Goal: Task Accomplishment & Management: Complete application form

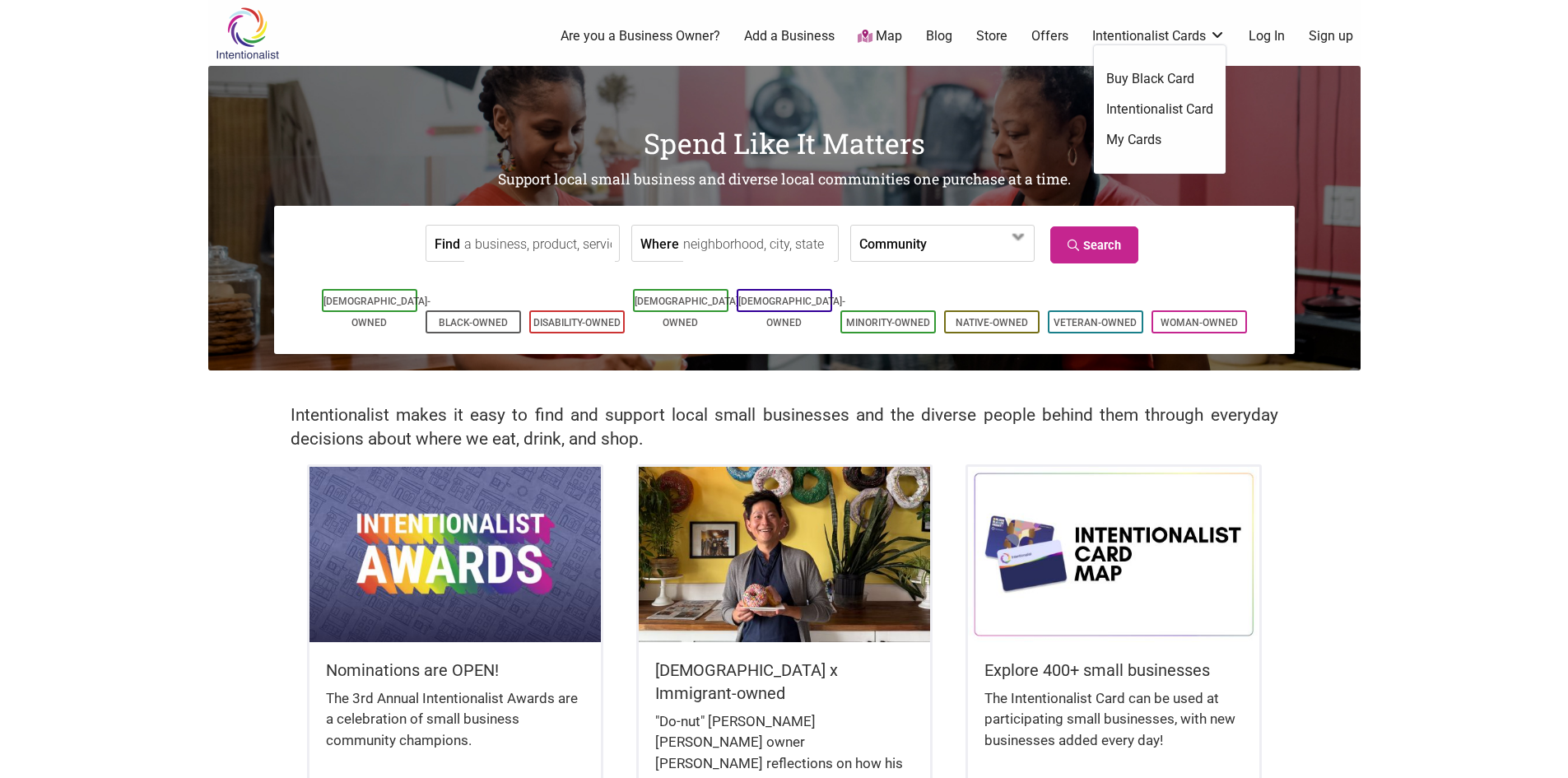
click at [1132, 105] on link "Intentionalist Card" at bounding box center [1161, 109] width 107 height 18
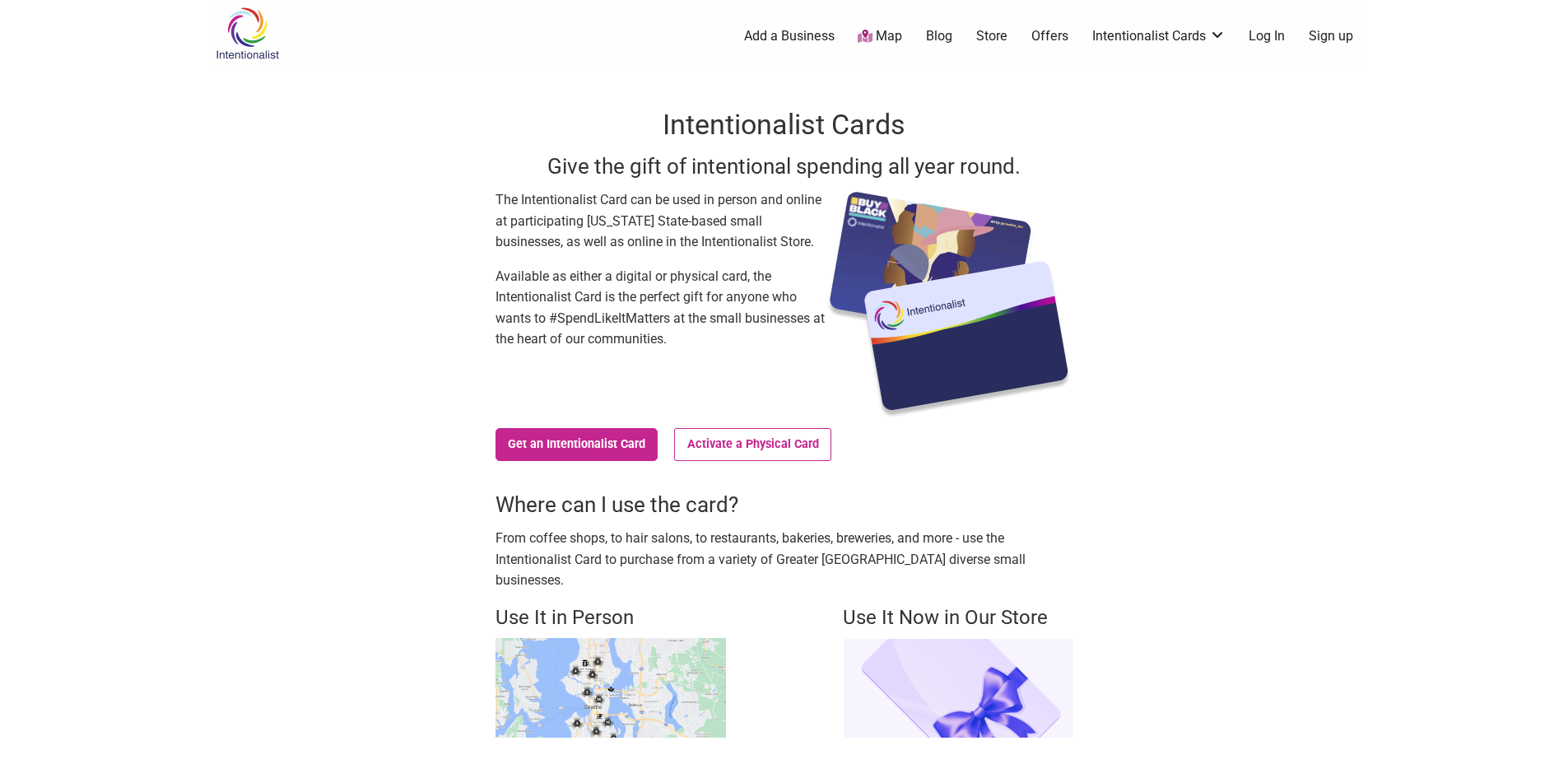
scroll to position [83, 0]
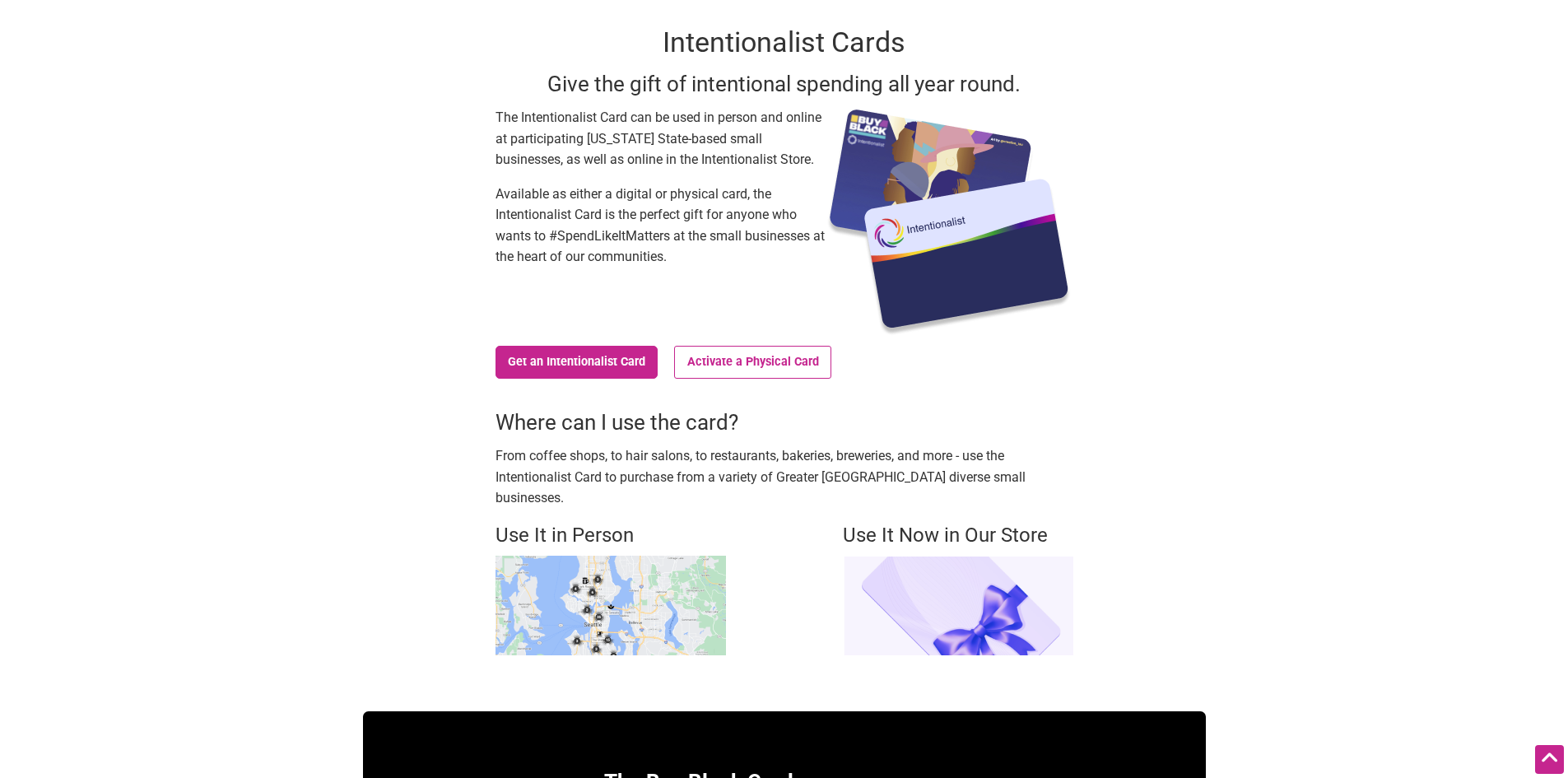
click at [634, 583] on img at bounding box center [611, 606] width 231 height 99
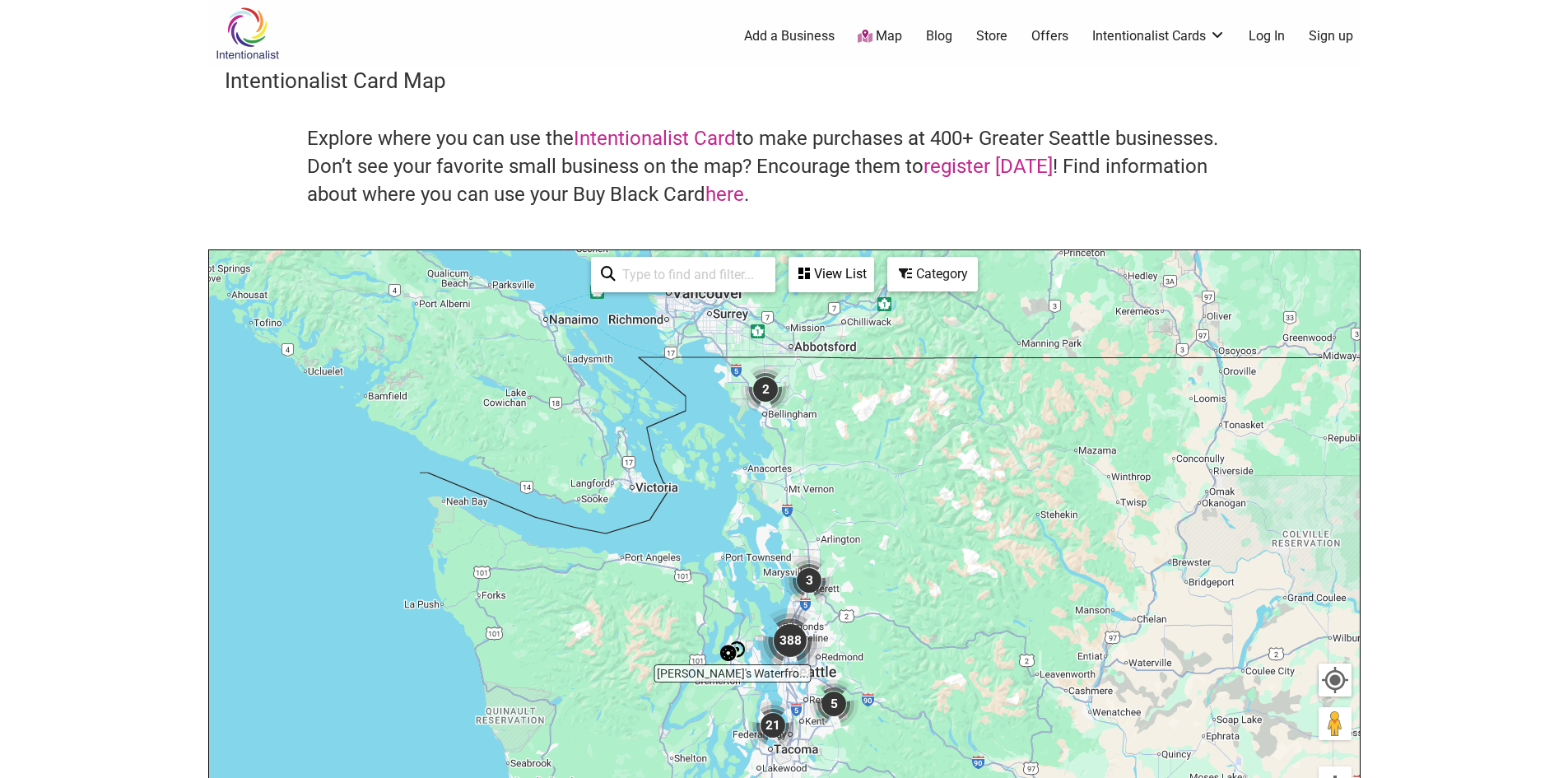
scroll to position [83, 0]
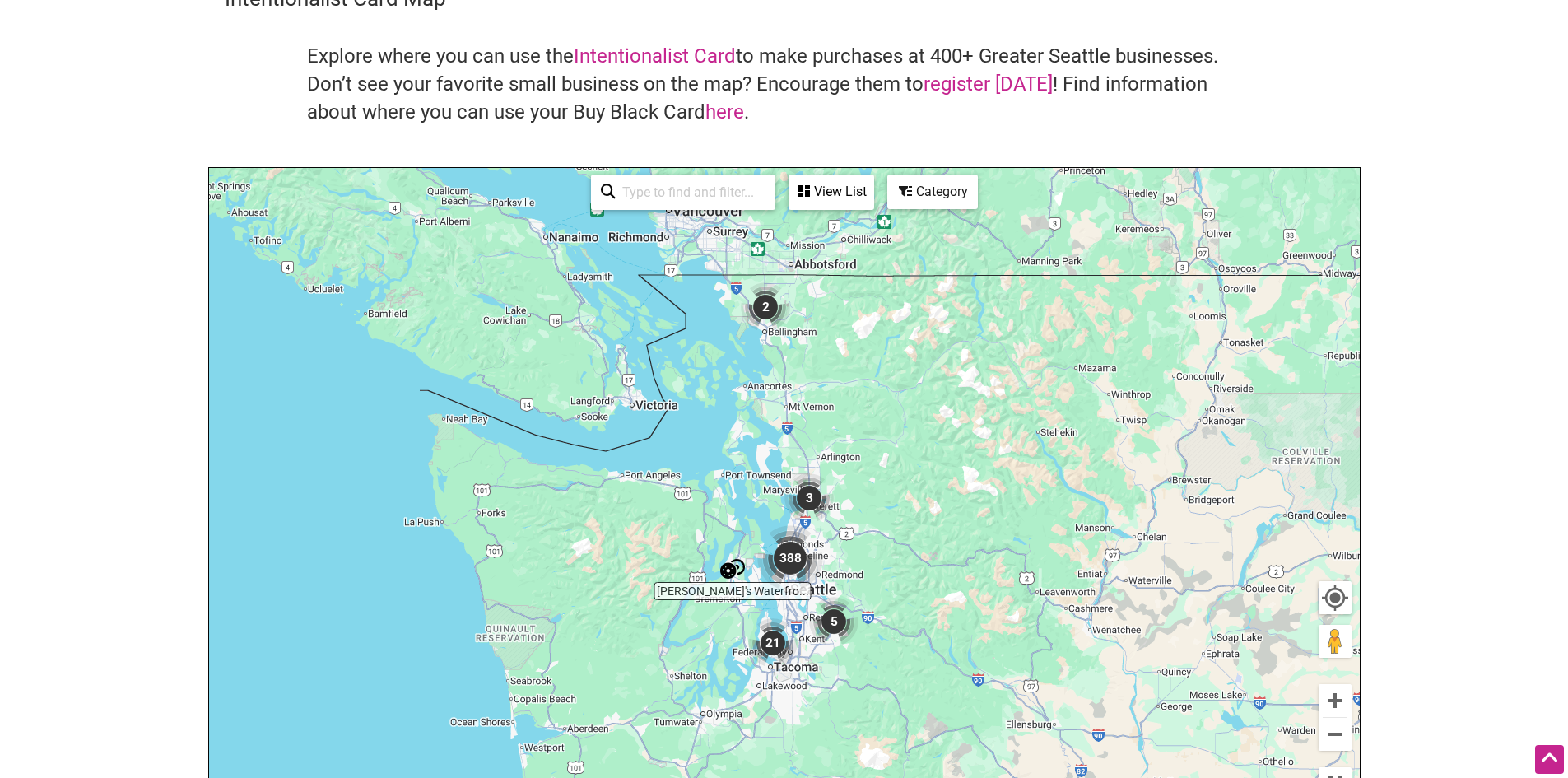
click at [777, 546] on img "388" at bounding box center [790, 558] width 66 height 66
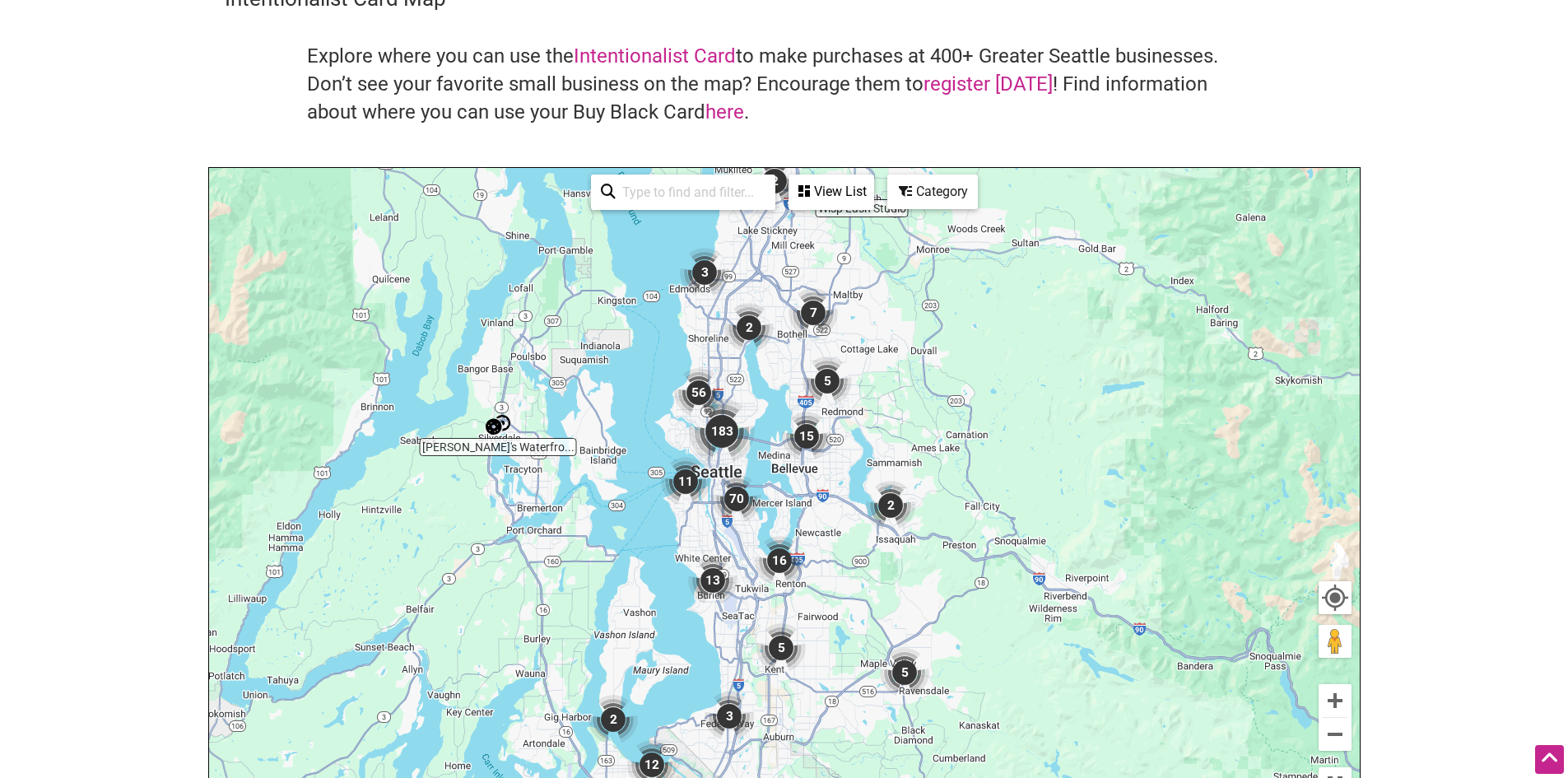
click at [712, 429] on img "183" at bounding box center [722, 431] width 66 height 66
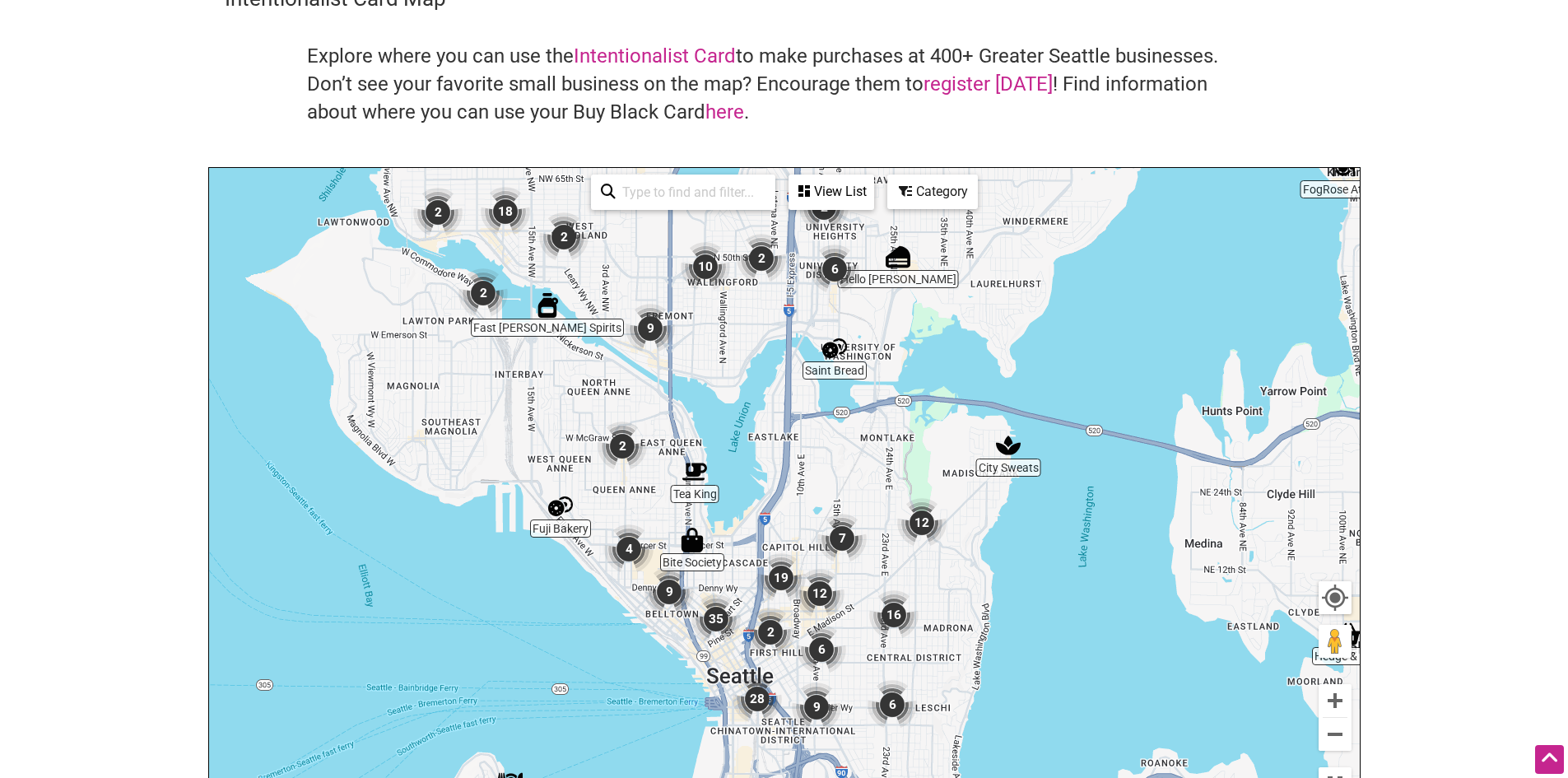
click at [822, 597] on img "12" at bounding box center [820, 594] width 49 height 49
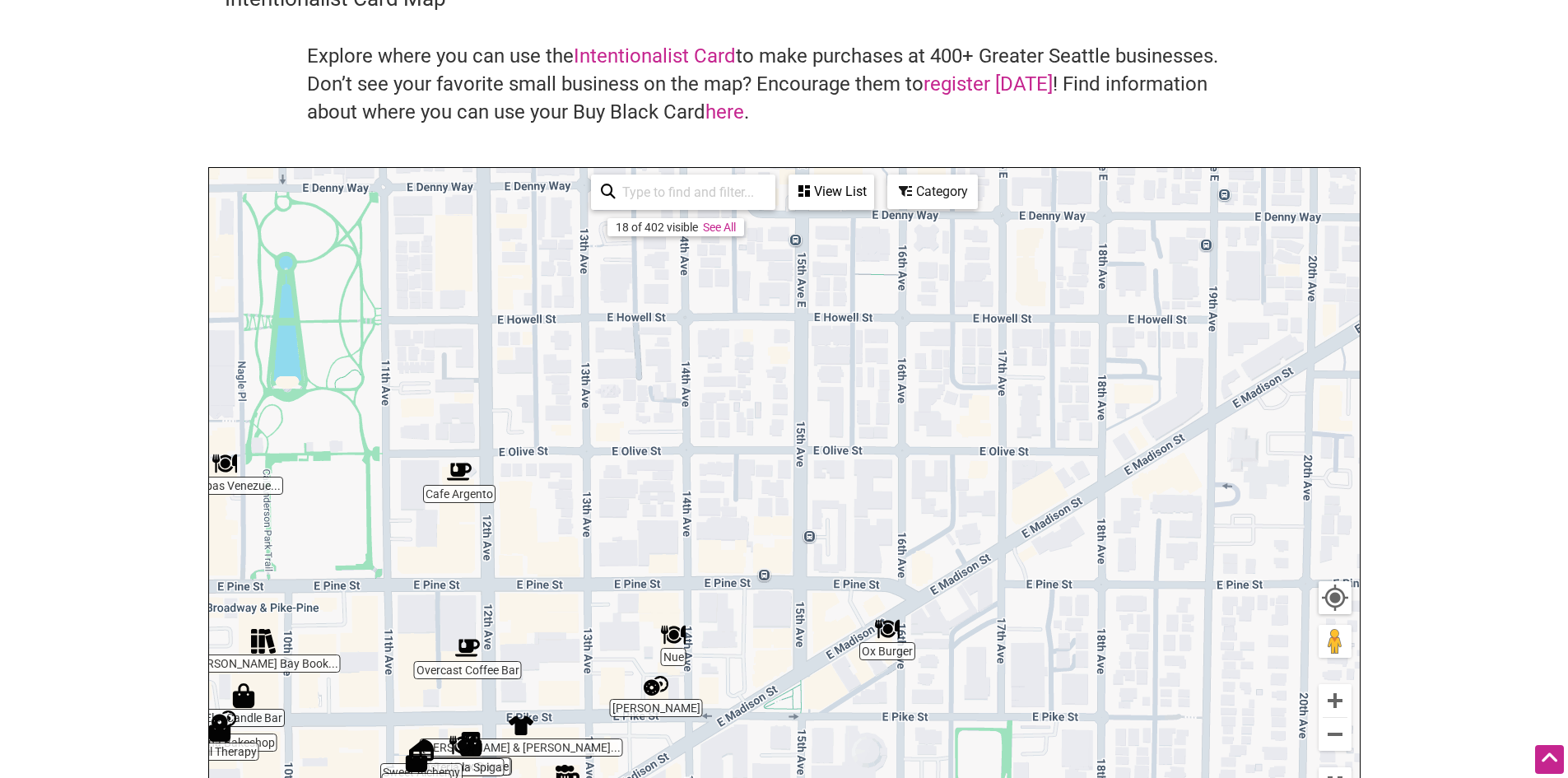
drag, startPoint x: 943, startPoint y: 406, endPoint x: 810, endPoint y: 556, distance: 200.5
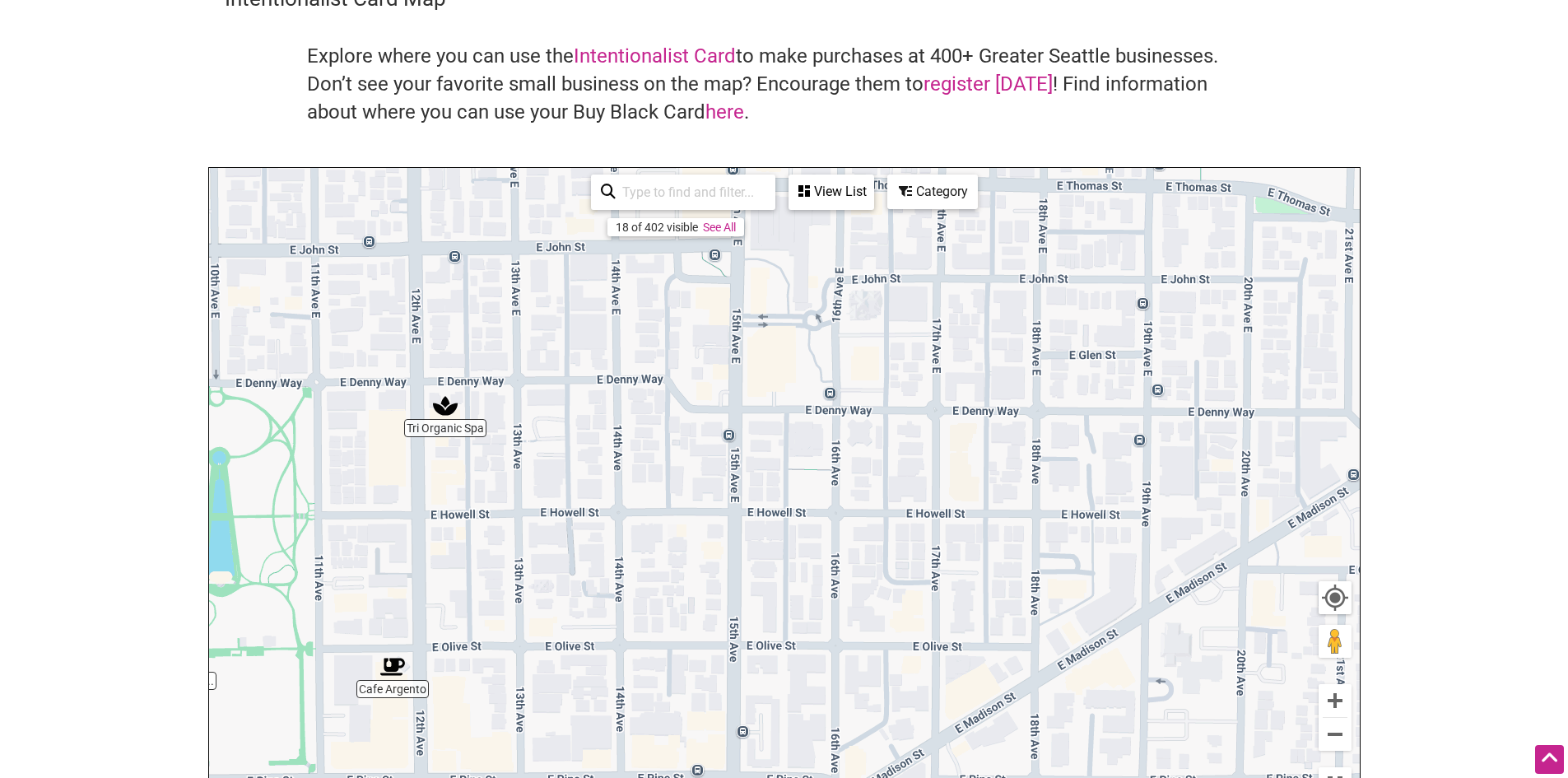
drag, startPoint x: 929, startPoint y: 389, endPoint x: 864, endPoint y: 588, distance: 209.3
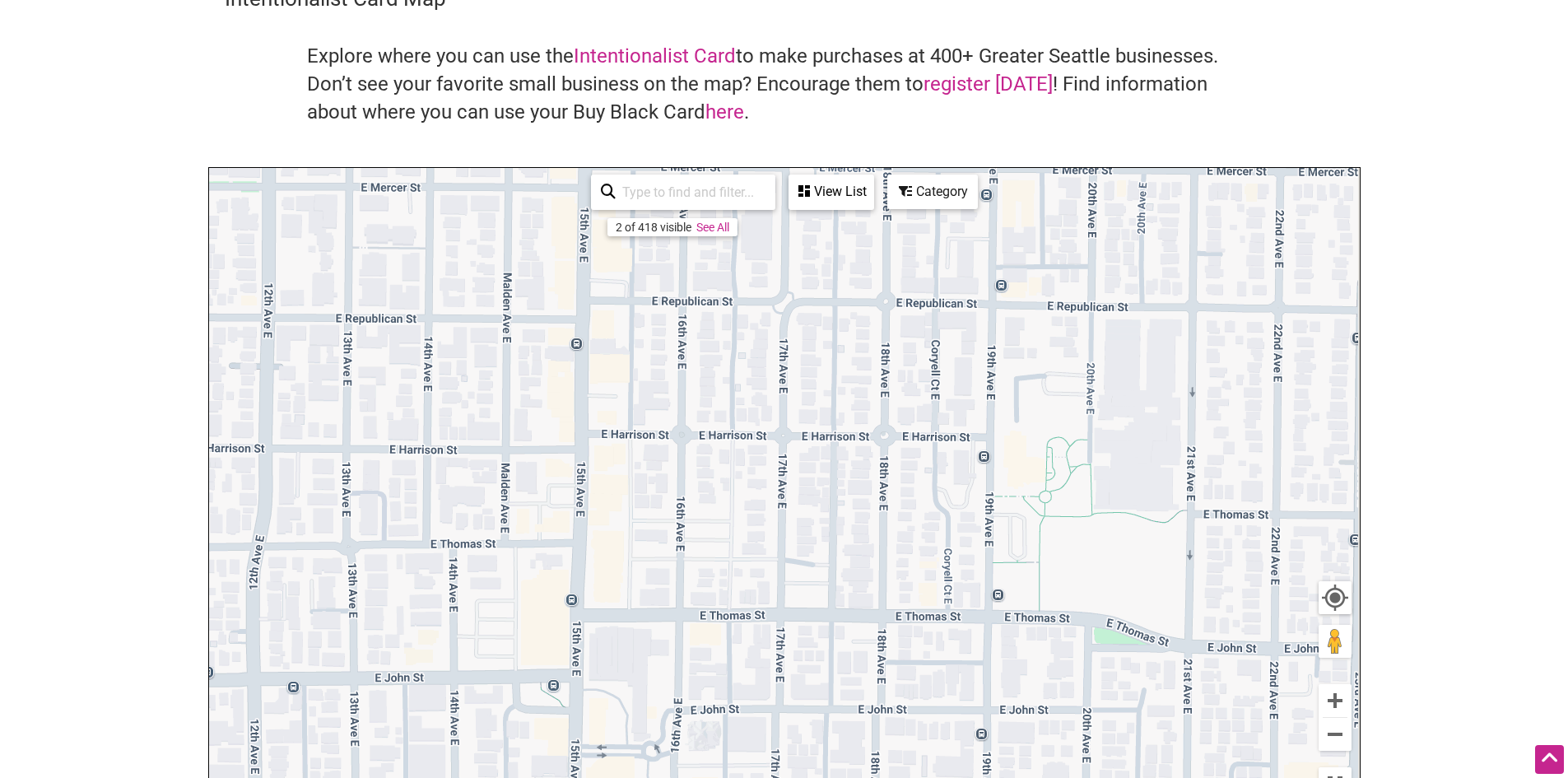
drag, startPoint x: 902, startPoint y: 366, endPoint x: 735, endPoint y: 817, distance: 480.9
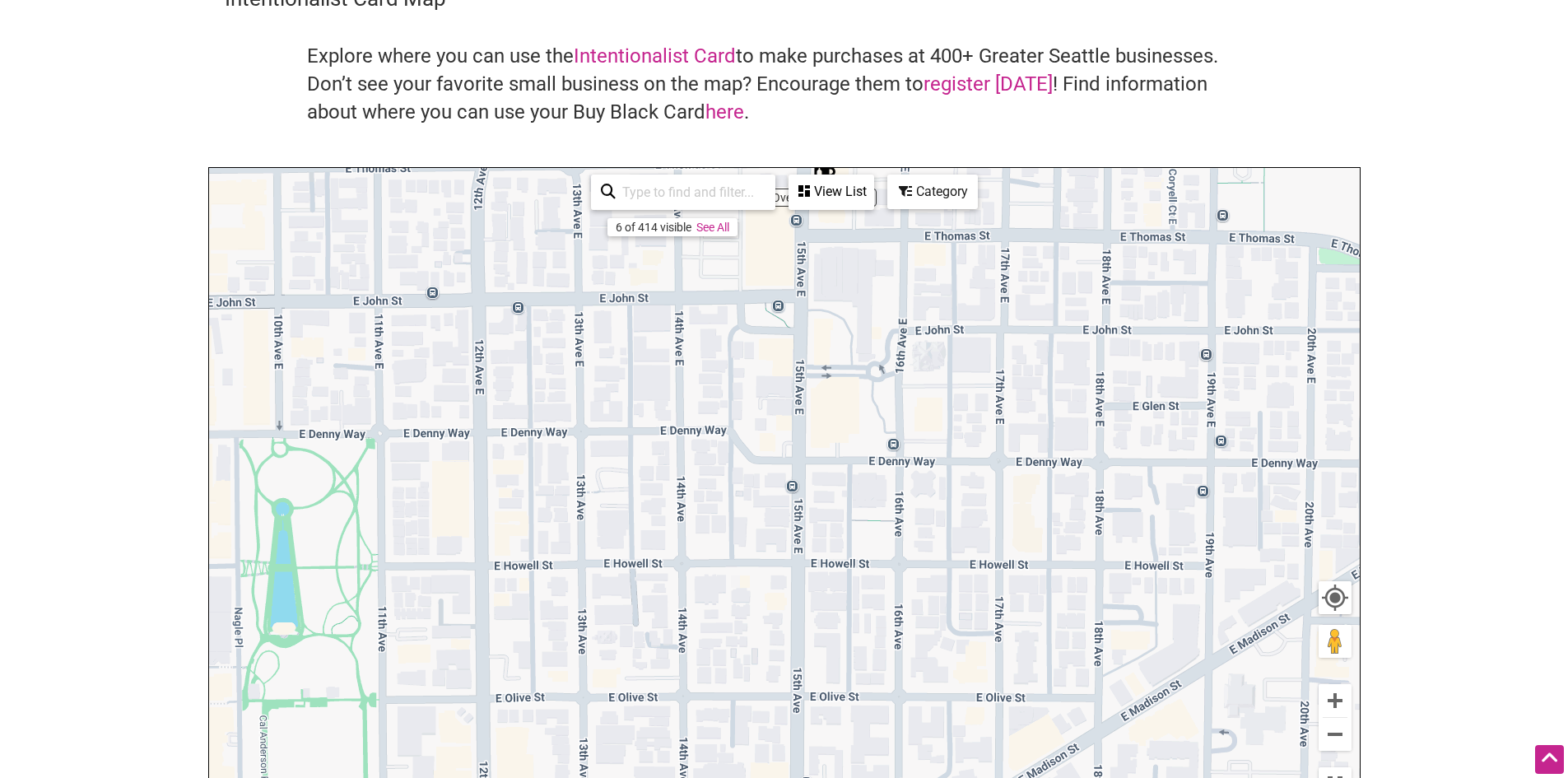
drag, startPoint x: 735, startPoint y: 817, endPoint x: 920, endPoint y: 247, distance: 599.3
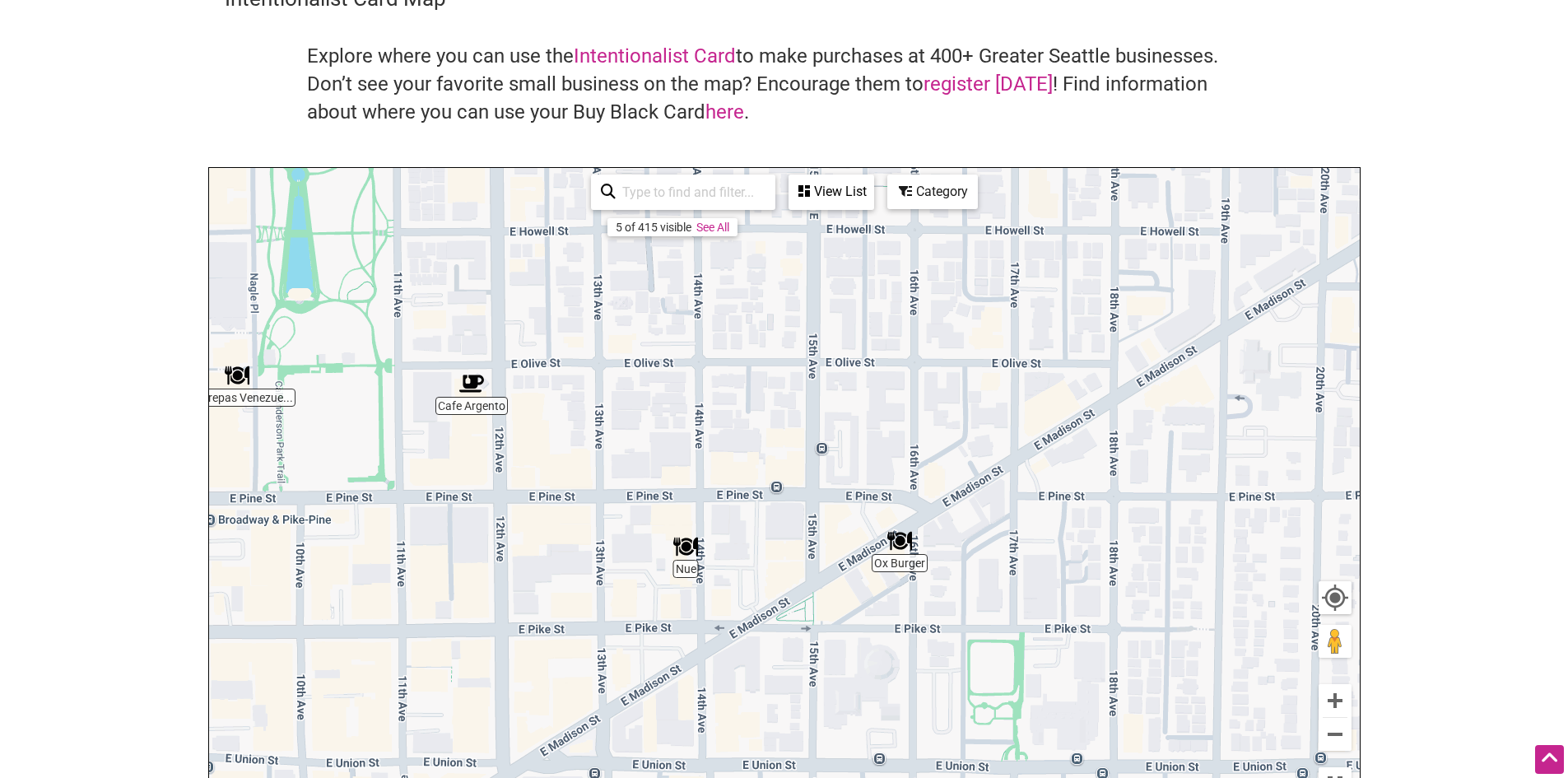
drag, startPoint x: 1061, startPoint y: 602, endPoint x: 1031, endPoint y: 350, distance: 253.8
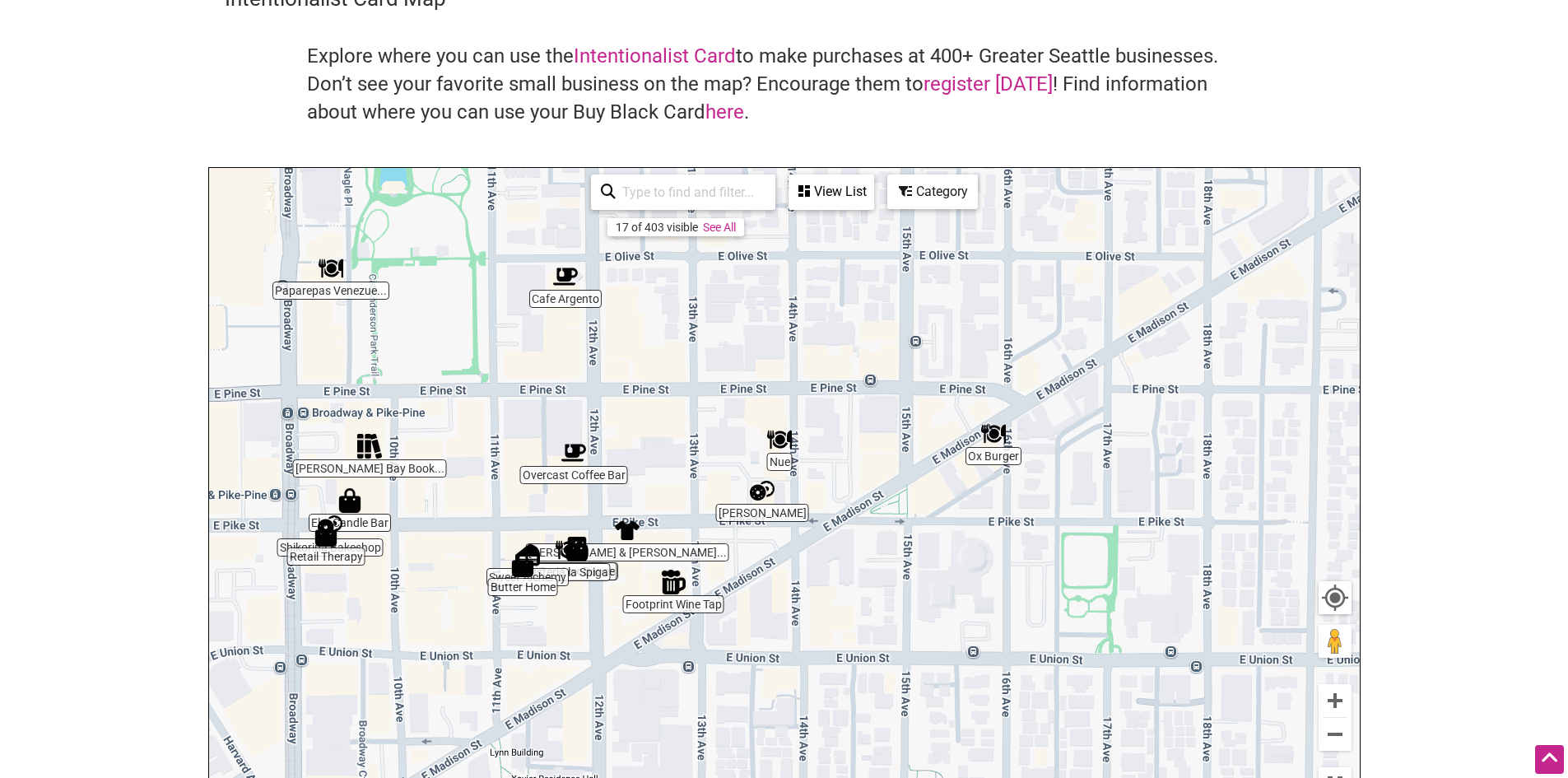
drag, startPoint x: 780, startPoint y: 743, endPoint x: 873, endPoint y: 643, distance: 136.6
click at [995, 459] on div "To navigate, press the arrow keys." at bounding box center [785, 488] width 1151 height 641
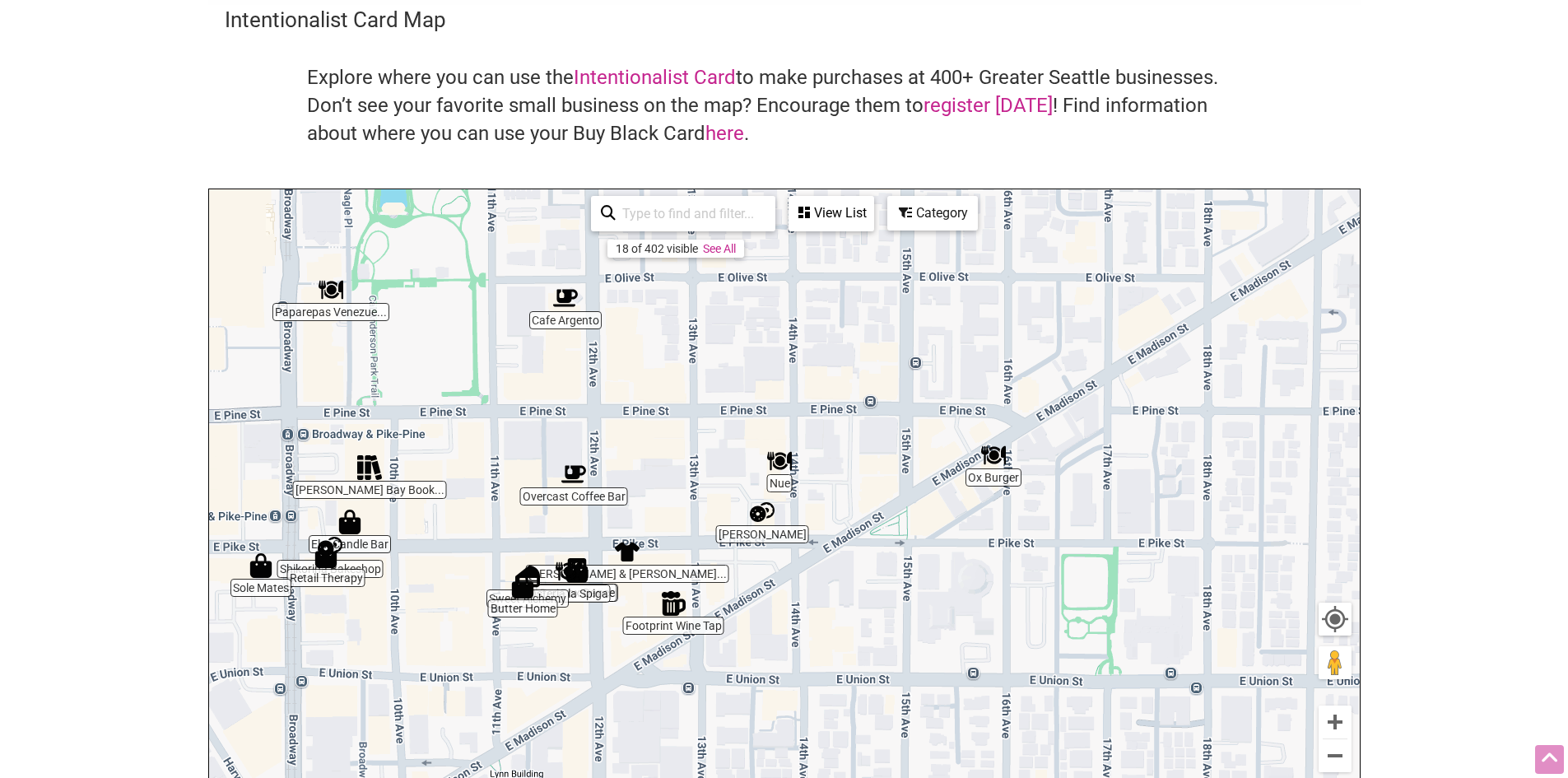
scroll to position [0, 0]
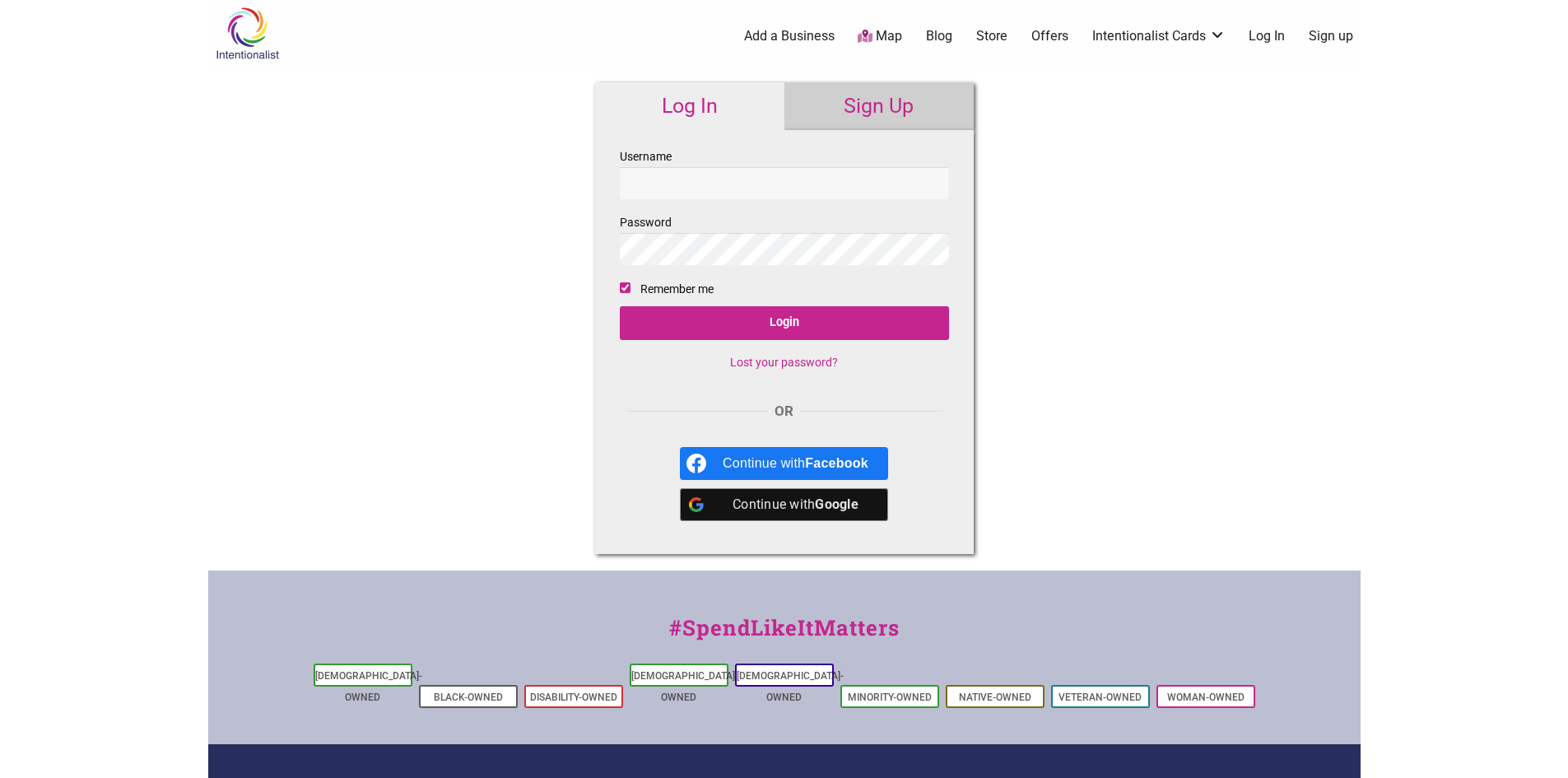
click at [821, 92] on link "Sign Up" at bounding box center [879, 106] width 189 height 48
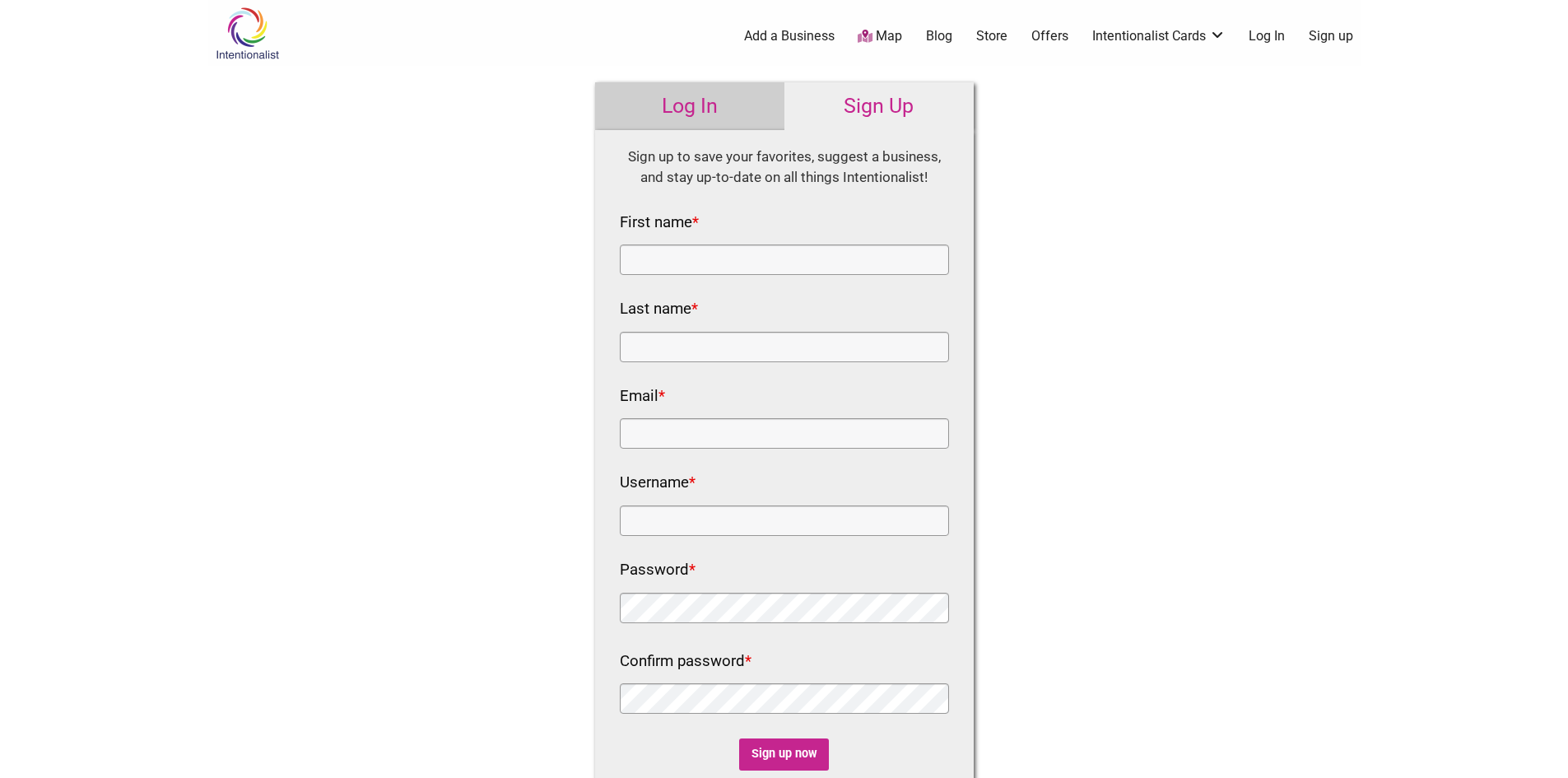
click at [716, 106] on link "Log In" at bounding box center [689, 106] width 189 height 48
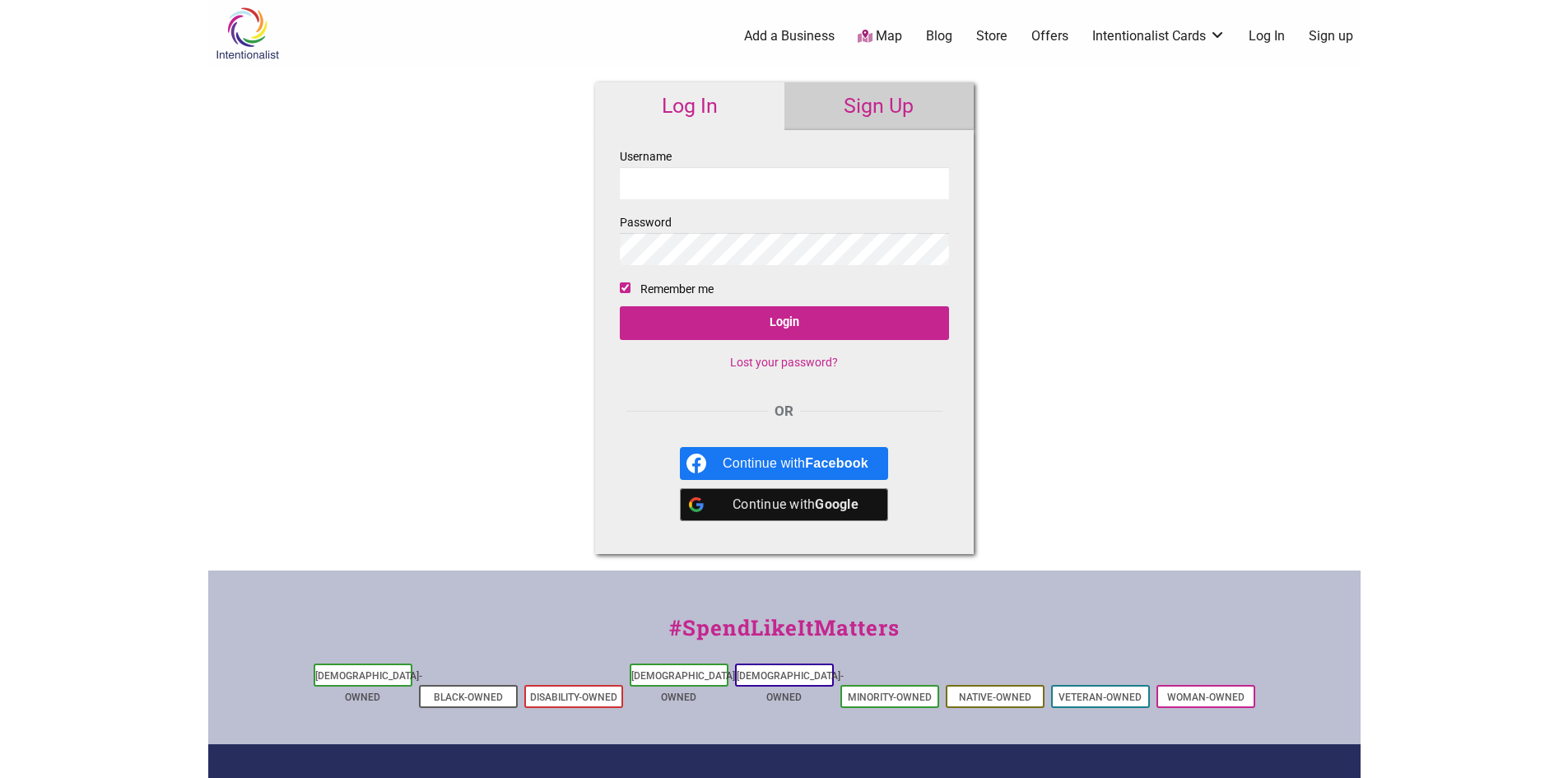
click at [692, 182] on input "Username" at bounding box center [785, 183] width 329 height 32
click at [862, 106] on link "Sign Up" at bounding box center [879, 106] width 189 height 48
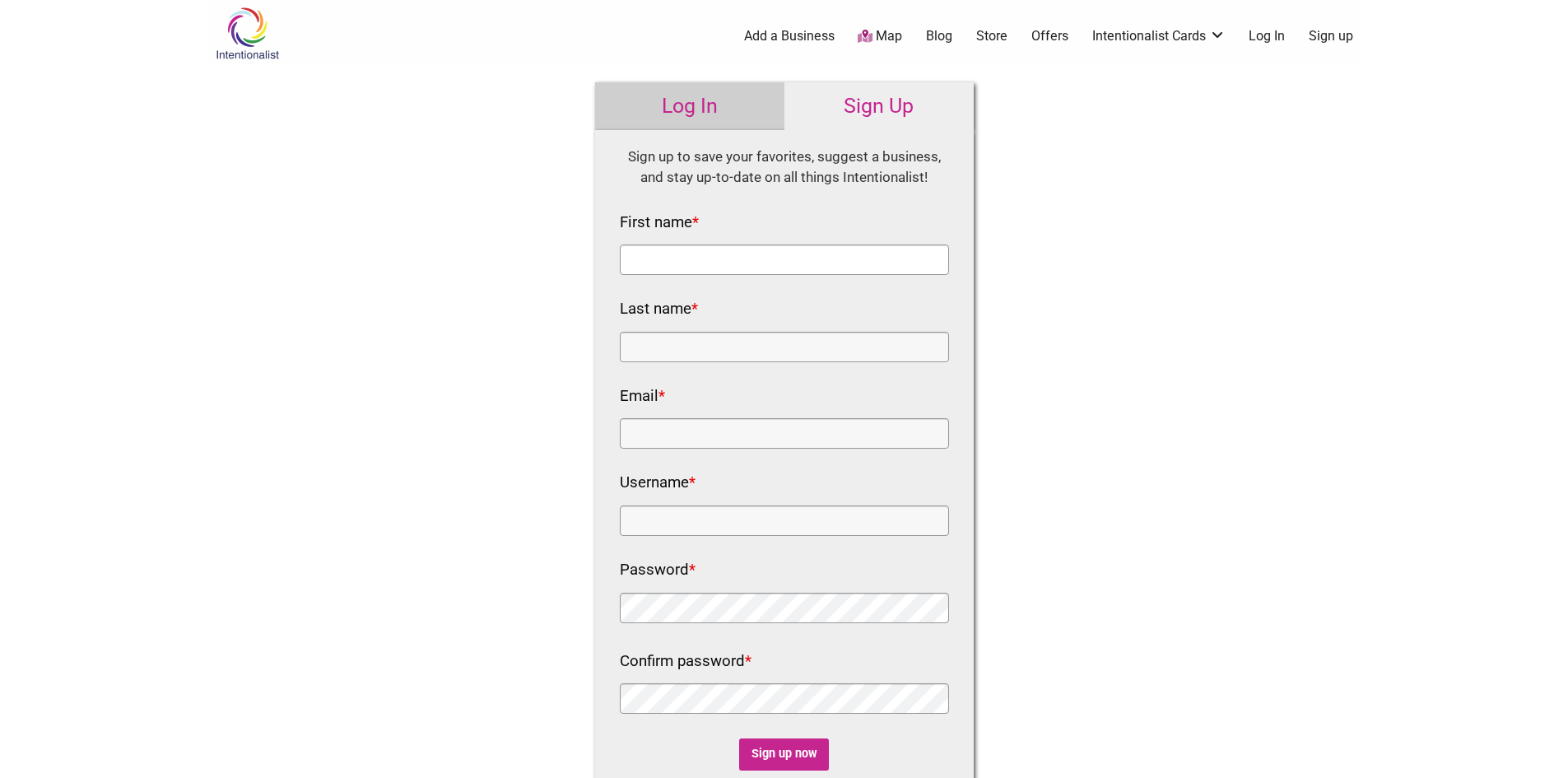
click at [678, 269] on input "First name *" at bounding box center [785, 260] width 329 height 31
type input "Mel"
type input "Howlett"
type input "melhowlett7@gmail.com"
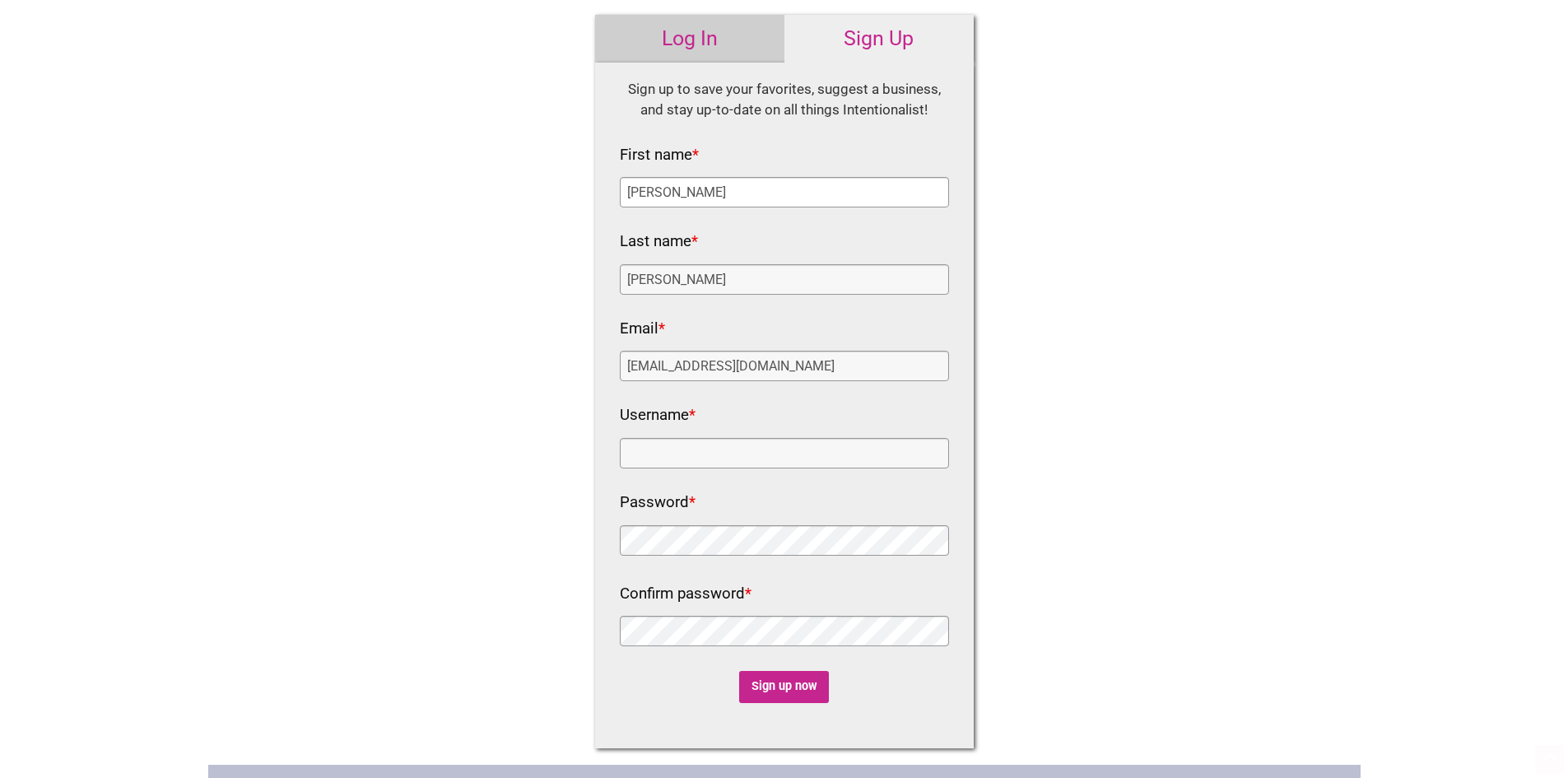
scroll to position [83, 0]
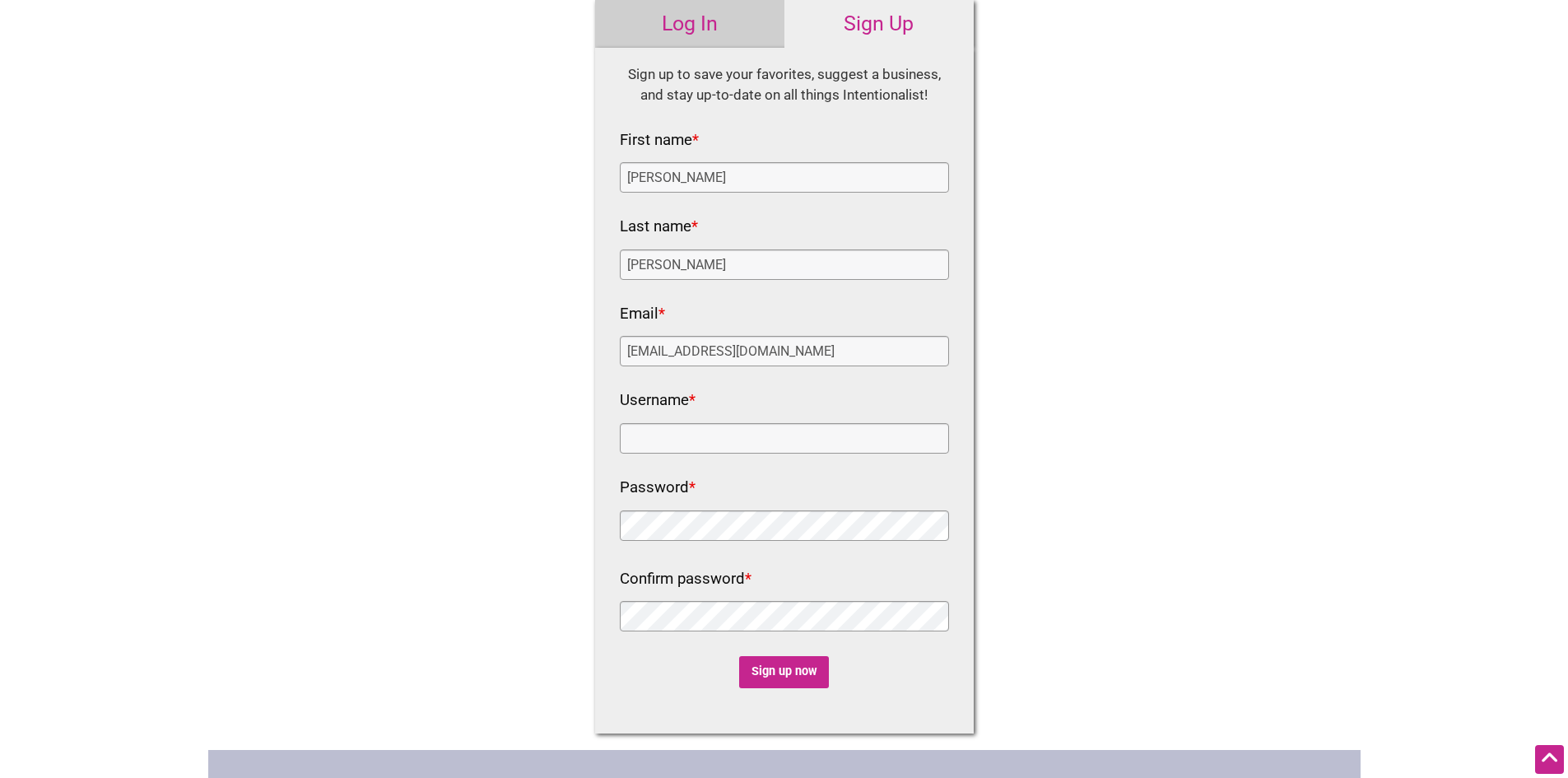
click at [659, 454] on nf-rows-wrap "HTML Sign up to save your favorites, suggest a business, and stay up-to-date on…" at bounding box center [785, 377] width 329 height 625
click at [653, 444] on input "Username *" at bounding box center [785, 438] width 329 height 31
type input "melhowlett"
click at [766, 663] on input "Sign up now" at bounding box center [784, 672] width 90 height 32
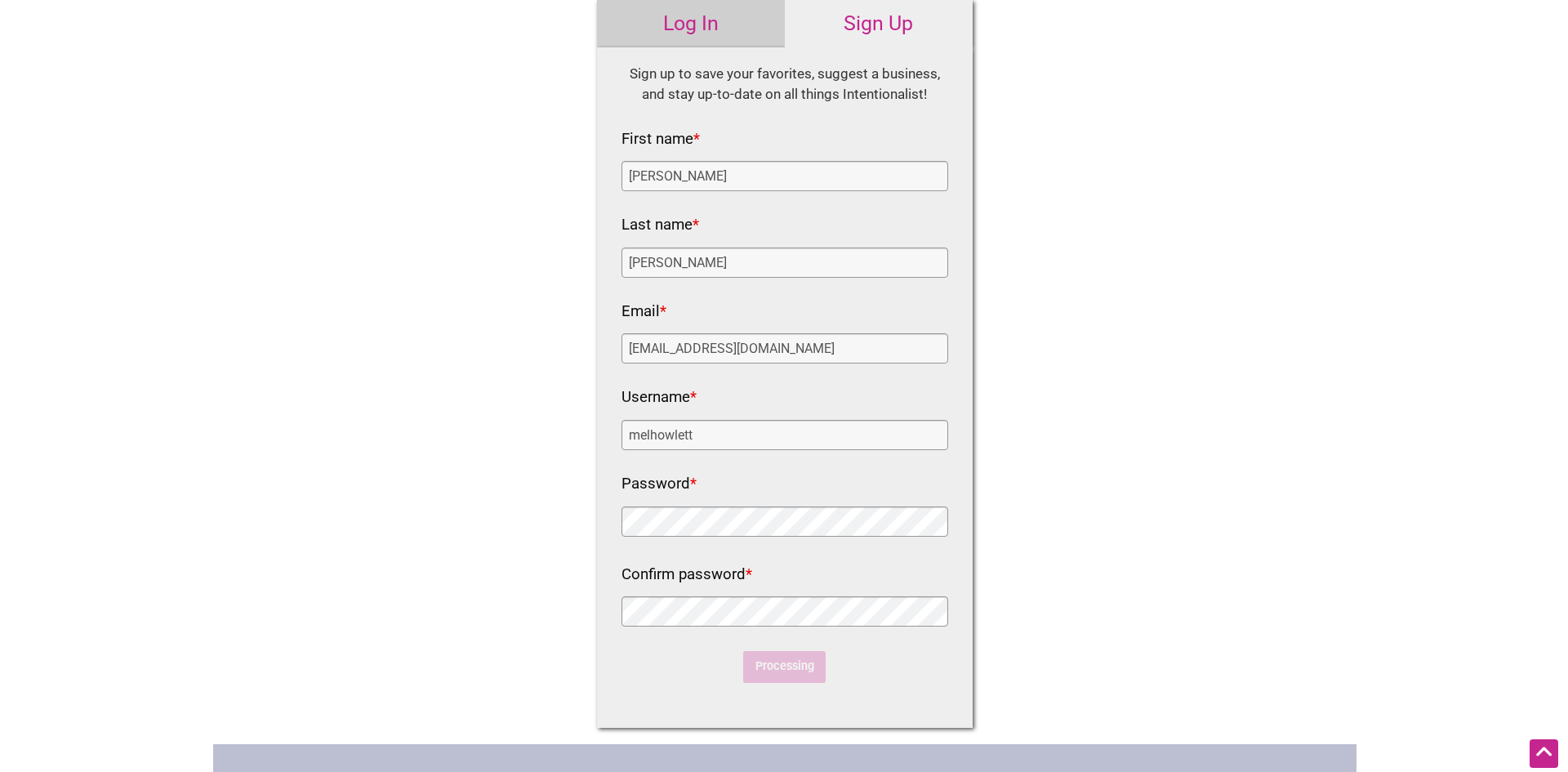
scroll to position [0, 0]
